Goal: Task Accomplishment & Management: Use online tool/utility

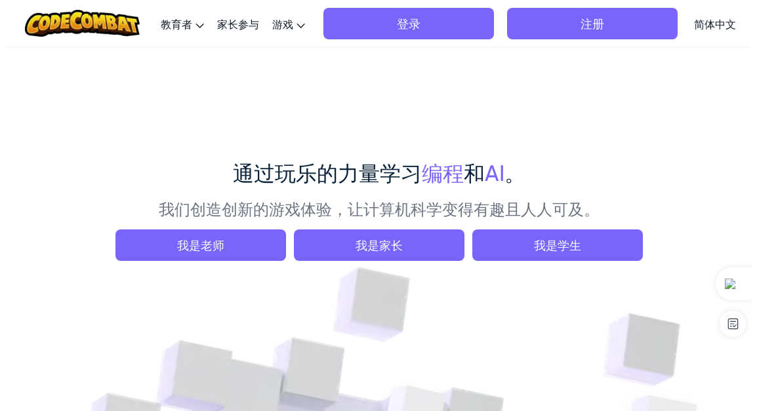
scroll to position [66, 0]
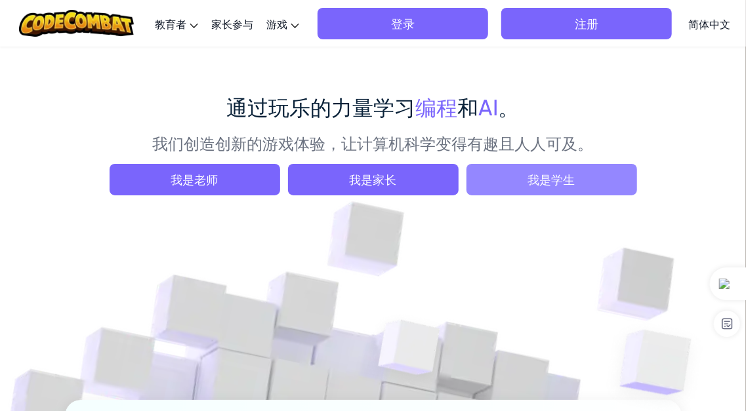
click at [525, 169] on span "我是学生" at bounding box center [551, 179] width 171 height 31
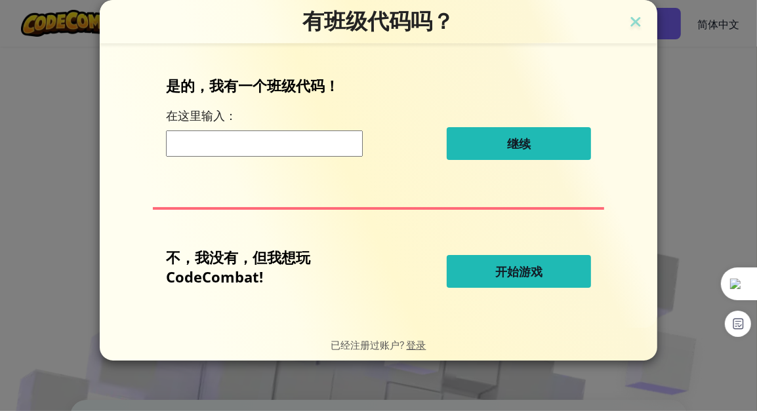
click at [501, 268] on span "开始游戏" at bounding box center [518, 272] width 47 height 16
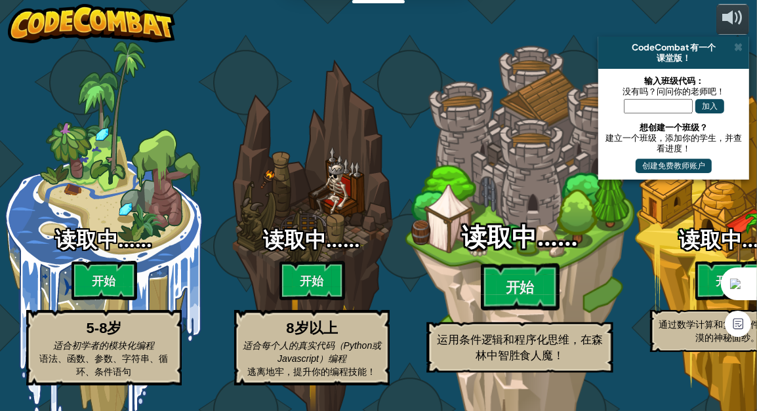
select select "zh-HANS"
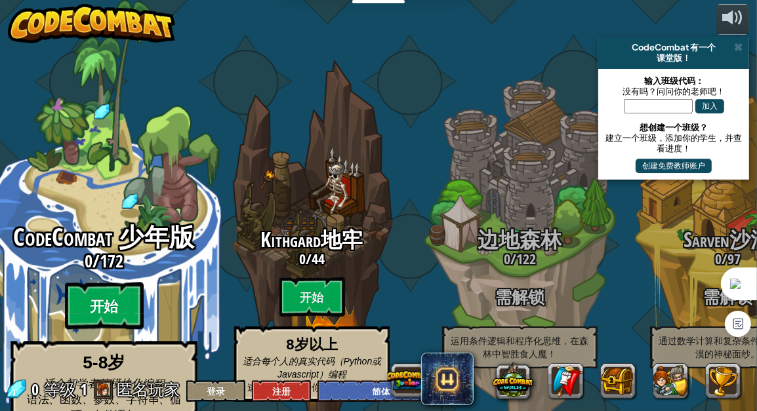
click at [101, 283] on btn "开始" at bounding box center [104, 306] width 79 height 47
select select "zh-HANS"
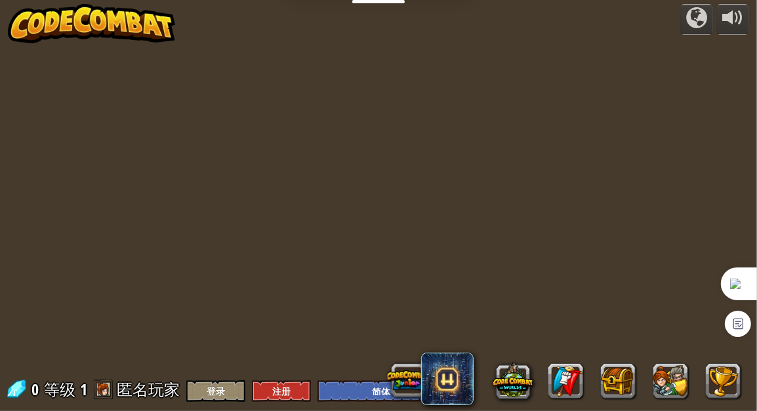
select select "zh-HANS"
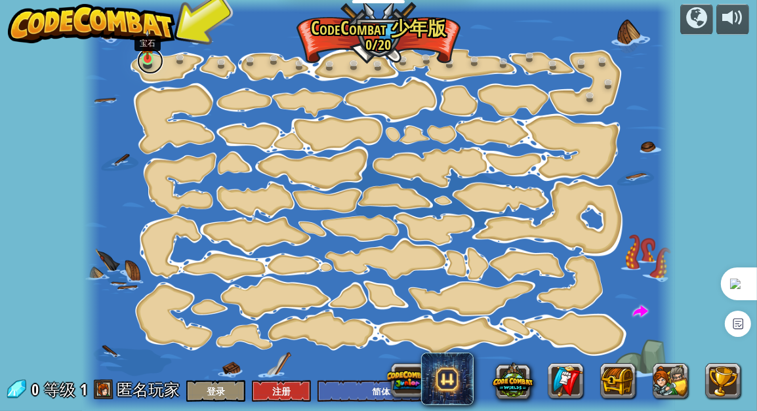
click at [147, 61] on link at bounding box center [150, 61] width 26 height 26
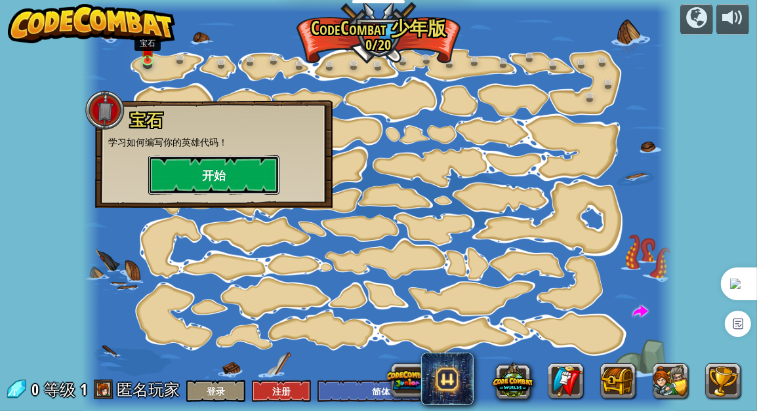
click at [218, 163] on button "开始" at bounding box center [213, 174] width 131 height 39
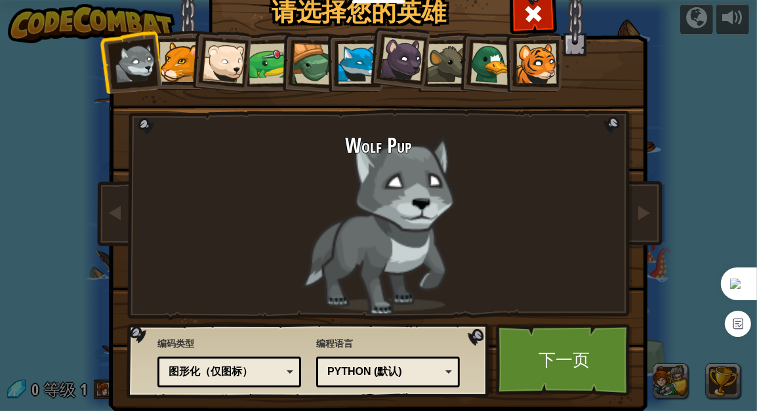
click at [178, 69] on div at bounding box center [179, 62] width 40 height 40
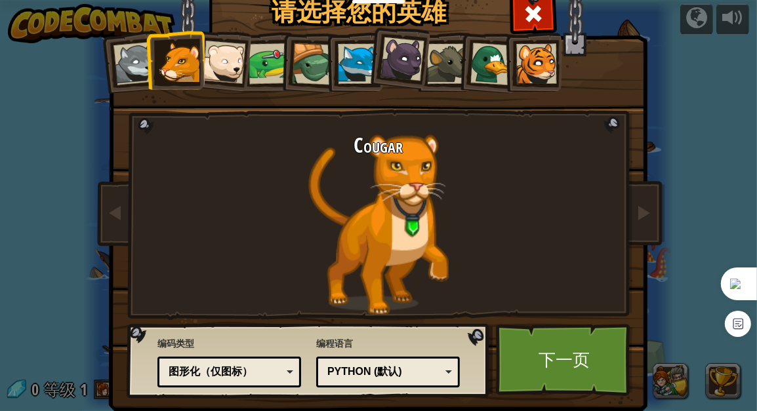
click at [218, 56] on div at bounding box center [223, 62] width 43 height 43
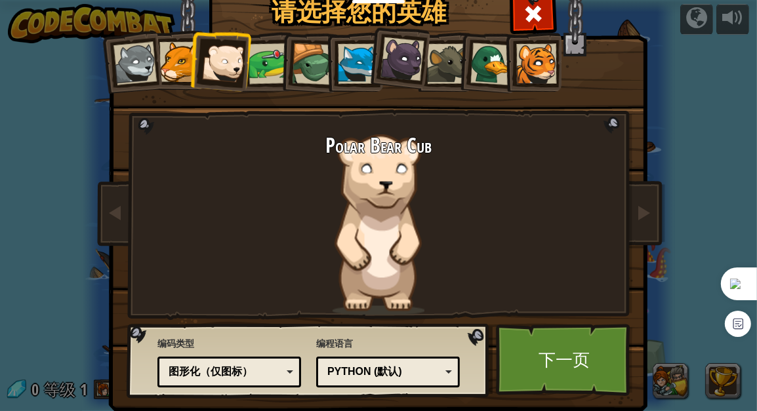
click at [165, 61] on div at bounding box center [179, 62] width 40 height 40
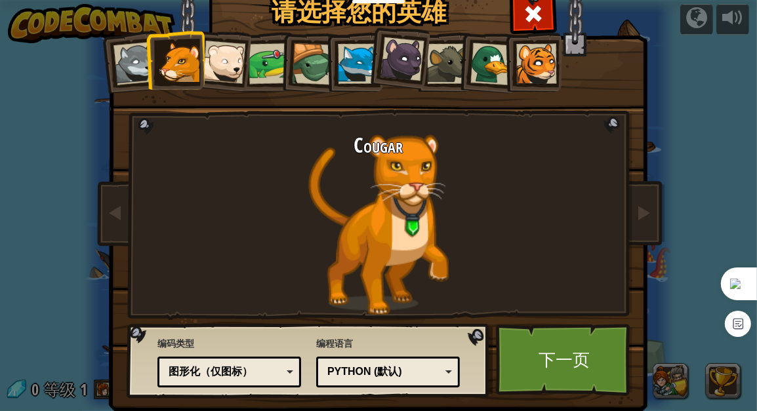
click at [150, 58] on li at bounding box center [175, 60] width 59 height 60
click at [129, 58] on div at bounding box center [134, 63] width 43 height 43
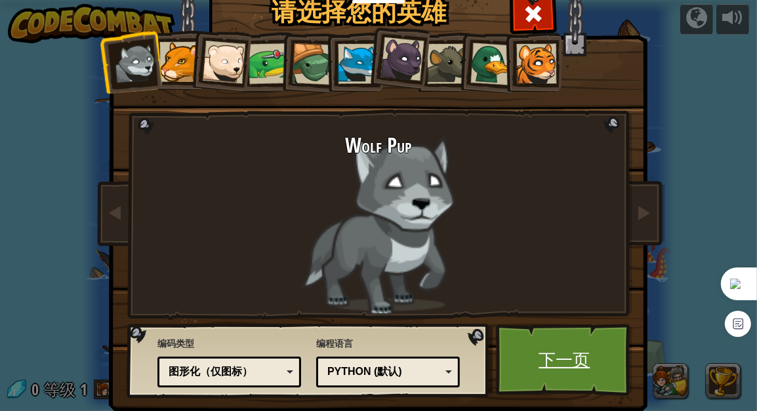
click at [531, 341] on link "下一页" at bounding box center [564, 360] width 137 height 72
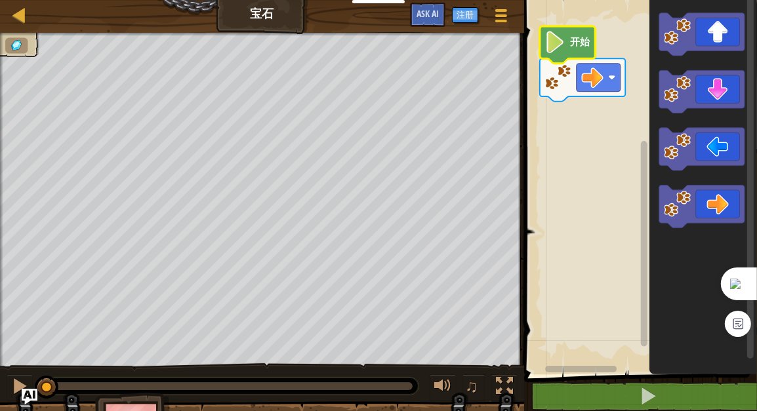
click at [568, 43] on icon "Blockly工作区" at bounding box center [567, 44] width 55 height 37
click at [548, 35] on image "Blockly工作区" at bounding box center [554, 42] width 21 height 22
click at [25, 17] on div at bounding box center [20, 15] width 16 height 16
select select "zh-HANS"
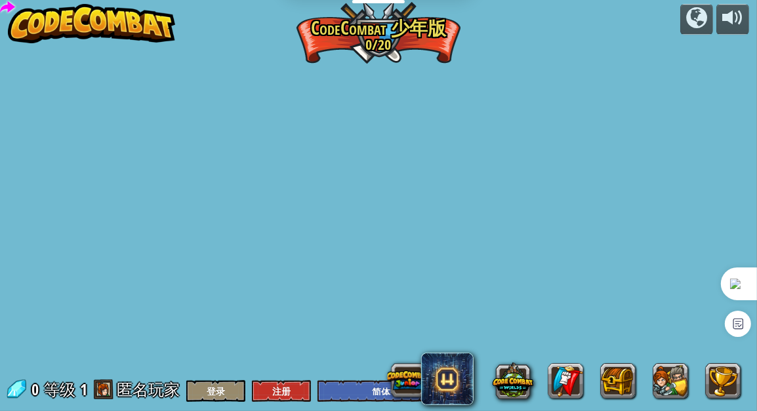
select select "zh-HANS"
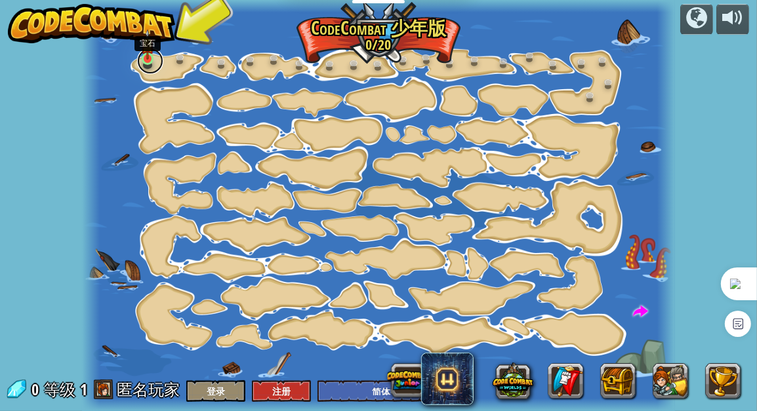
click at [150, 63] on link at bounding box center [150, 61] width 26 height 26
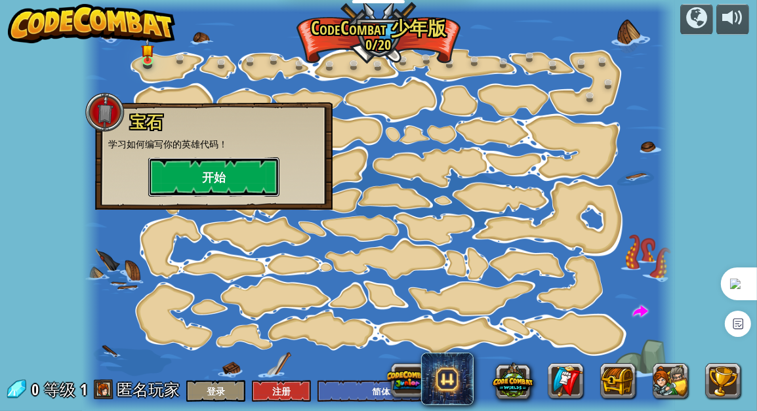
click at [211, 174] on button "开始" at bounding box center [213, 176] width 131 height 39
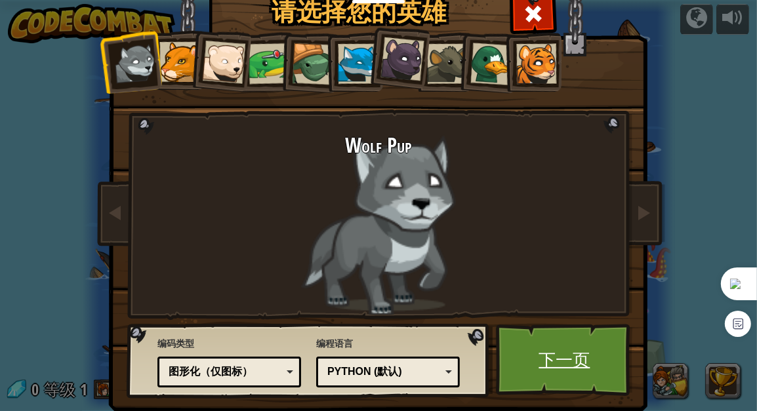
click at [555, 370] on link "下一页" at bounding box center [564, 360] width 137 height 72
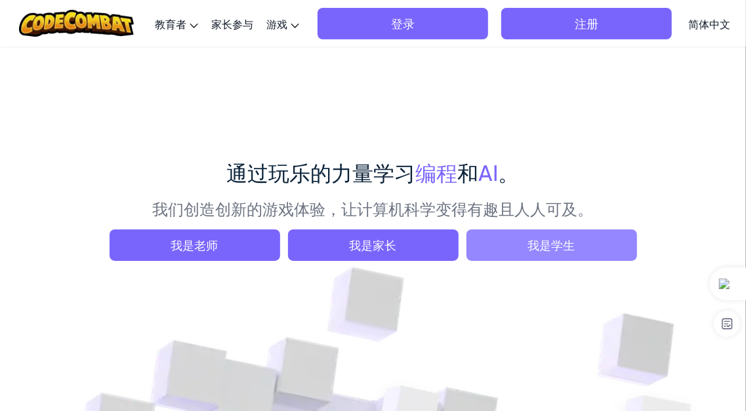
click at [595, 258] on span "我是学生" at bounding box center [551, 245] width 171 height 31
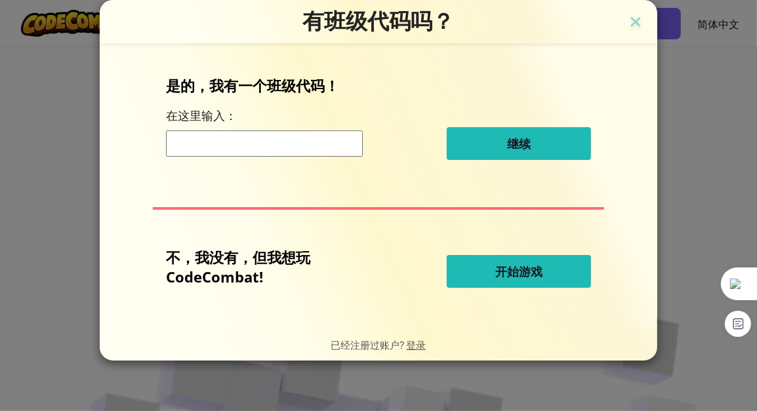
click at [630, 11] on h3 "有班级代码吗？" at bounding box center [379, 21] width 538 height 27
click at [635, 24] on img at bounding box center [635, 23] width 17 height 20
